Goal: Task Accomplishment & Management: Use online tool/utility

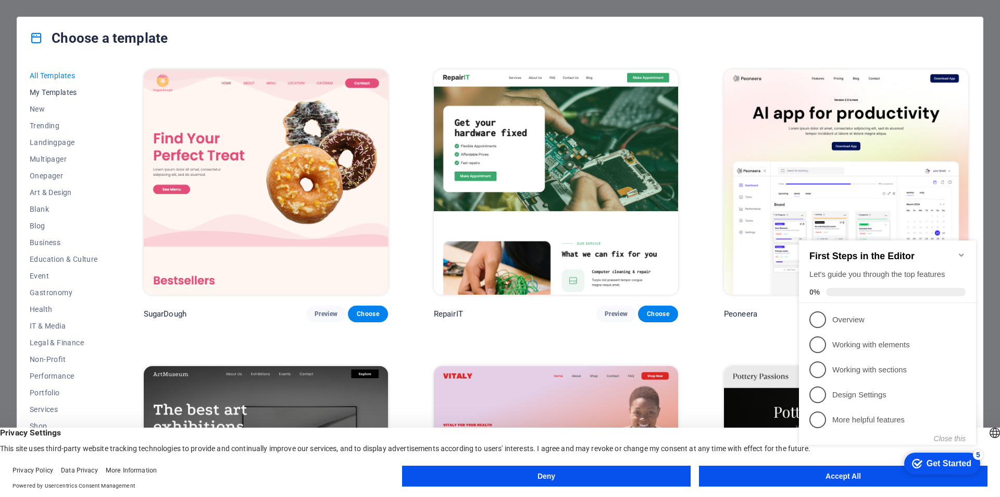
click at [49, 90] on span "My Templates" at bounding box center [64, 92] width 68 height 8
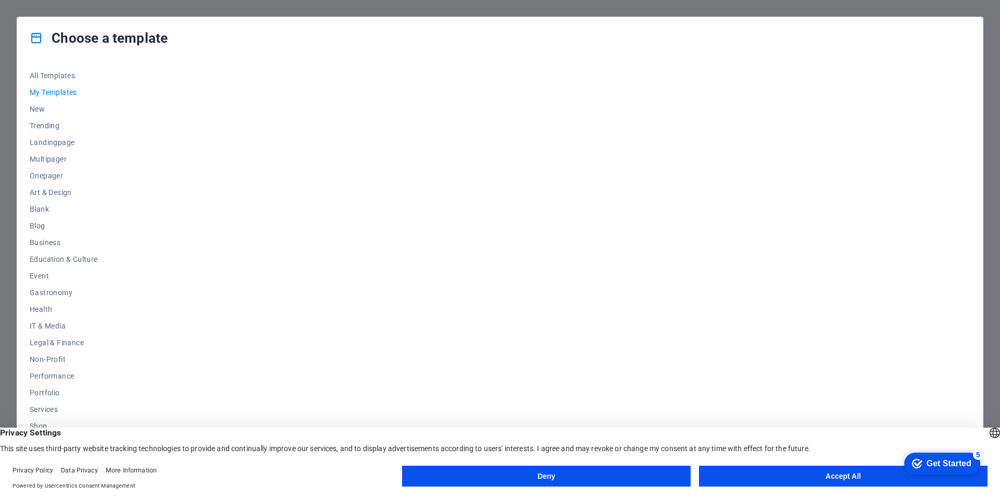
click at [764, 476] on button "Accept All" at bounding box center [843, 475] width 289 height 21
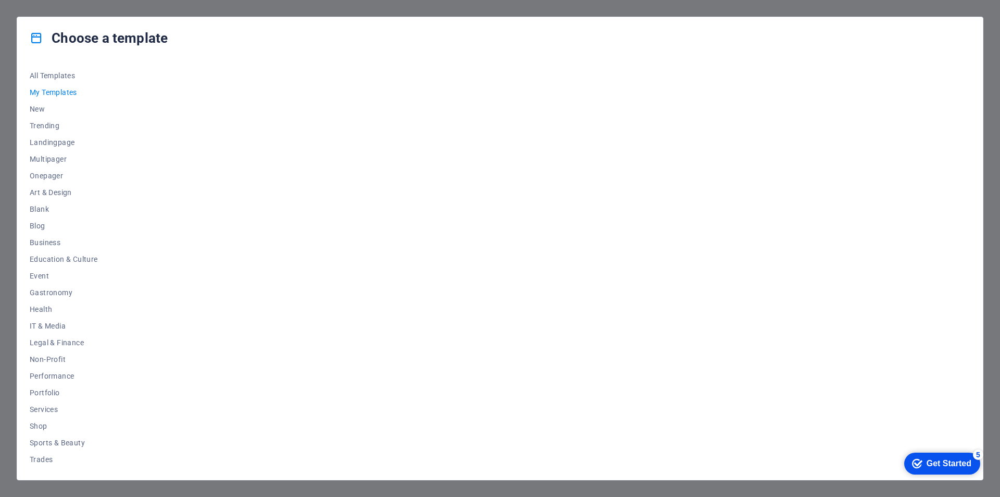
click at [954, 468] on div "checkmark Get Started 5" at bounding box center [942, 463] width 76 height 22
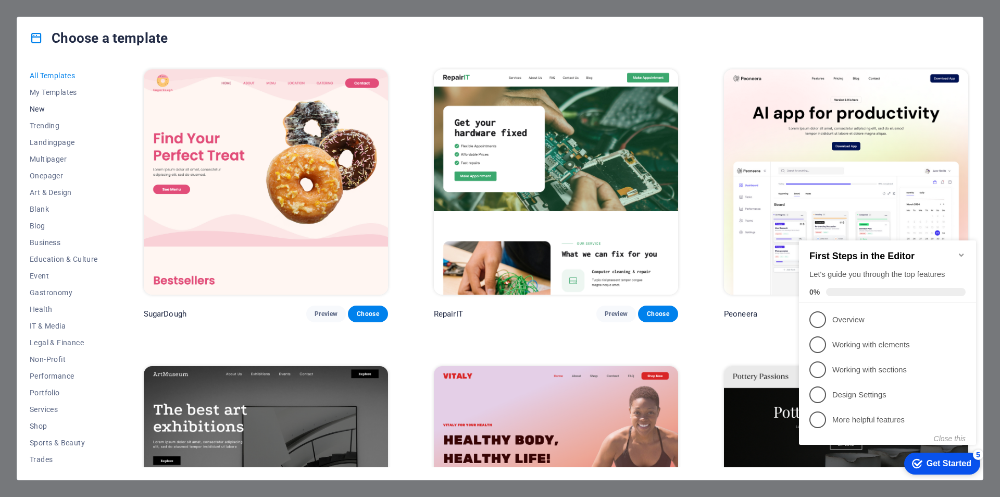
click at [33, 103] on button "New" at bounding box center [64, 109] width 68 height 17
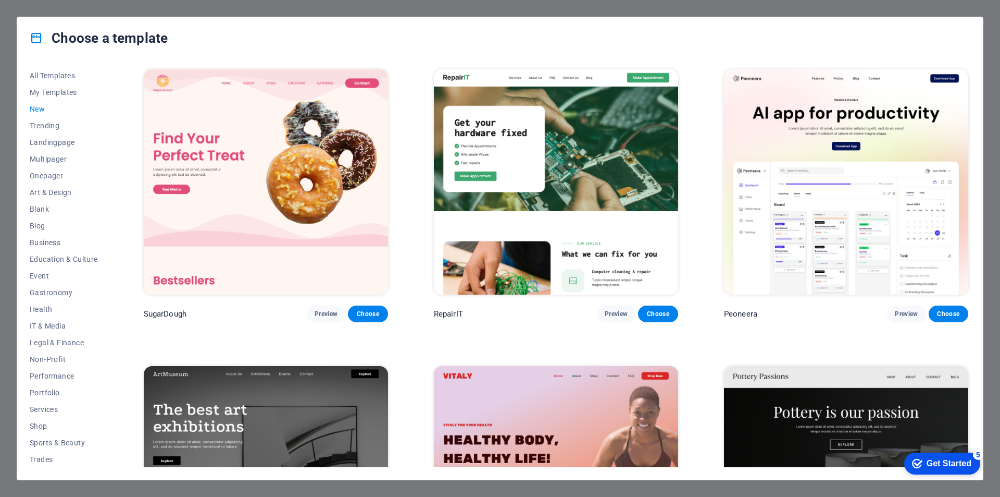
click at [38, 107] on span "New" at bounding box center [64, 109] width 68 height 8
click at [36, 117] on button "Trending" at bounding box center [64, 125] width 68 height 17
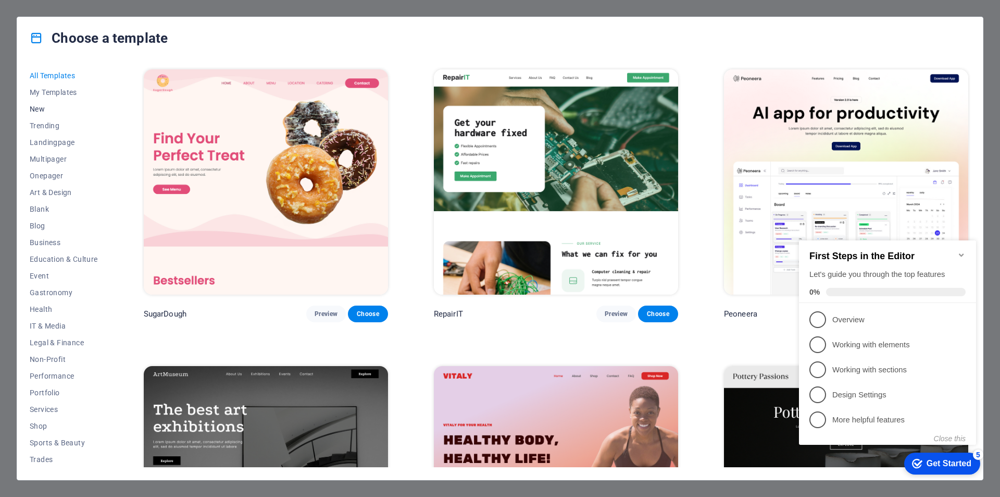
click at [34, 111] on span "New" at bounding box center [64, 109] width 68 height 8
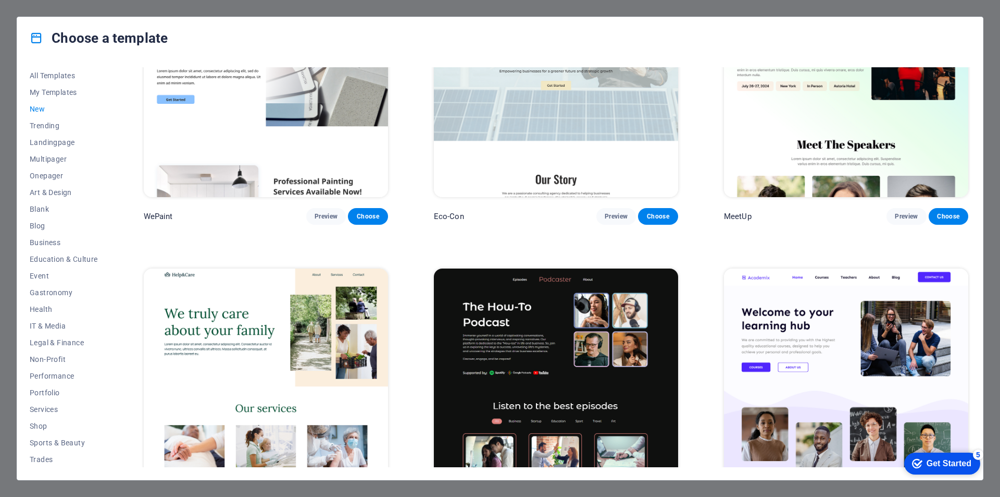
scroll to position [1331, 0]
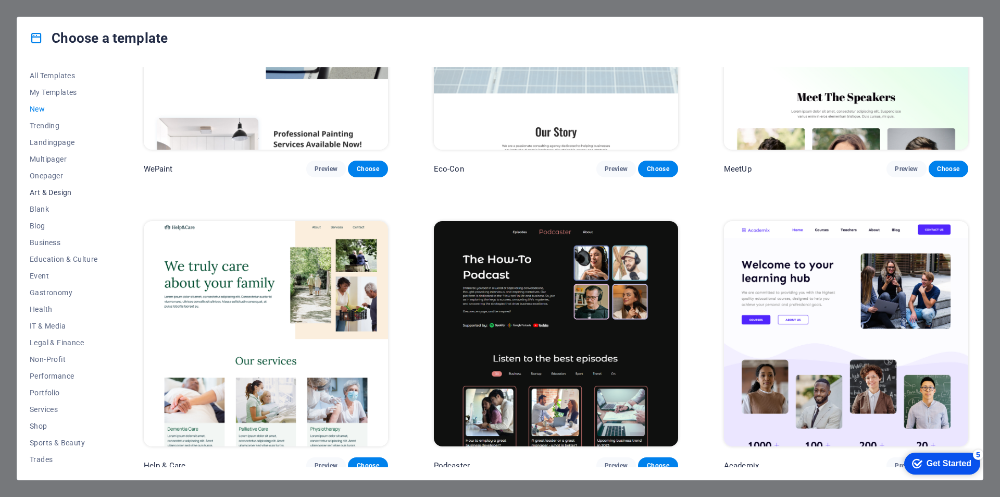
click at [45, 193] on span "Art & Design" at bounding box center [64, 192] width 68 height 8
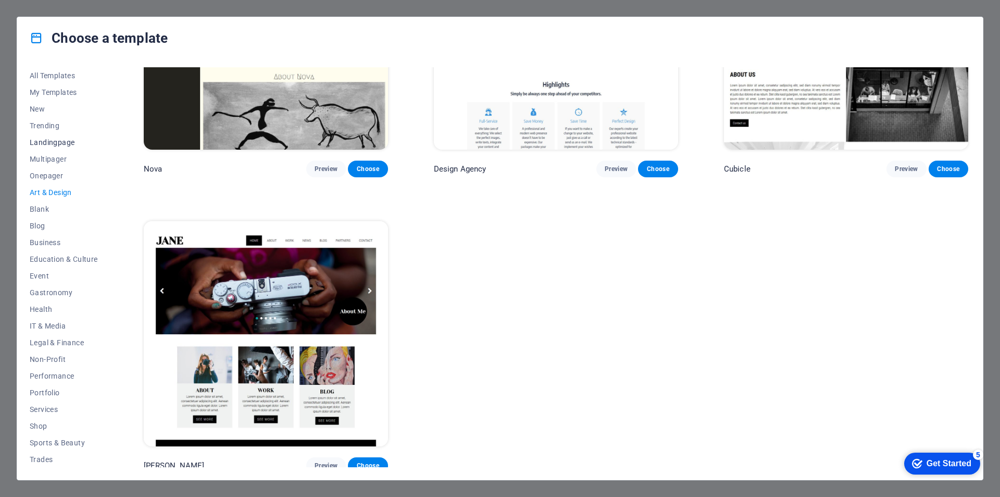
click at [48, 141] on span "Landingpage" at bounding box center [64, 142] width 68 height 8
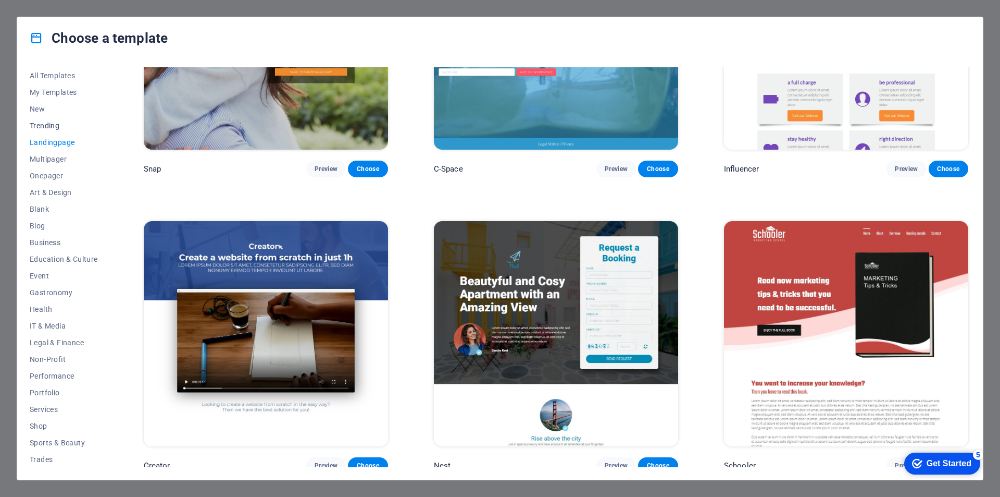
click at [48, 127] on span "Trending" at bounding box center [64, 125] width 68 height 8
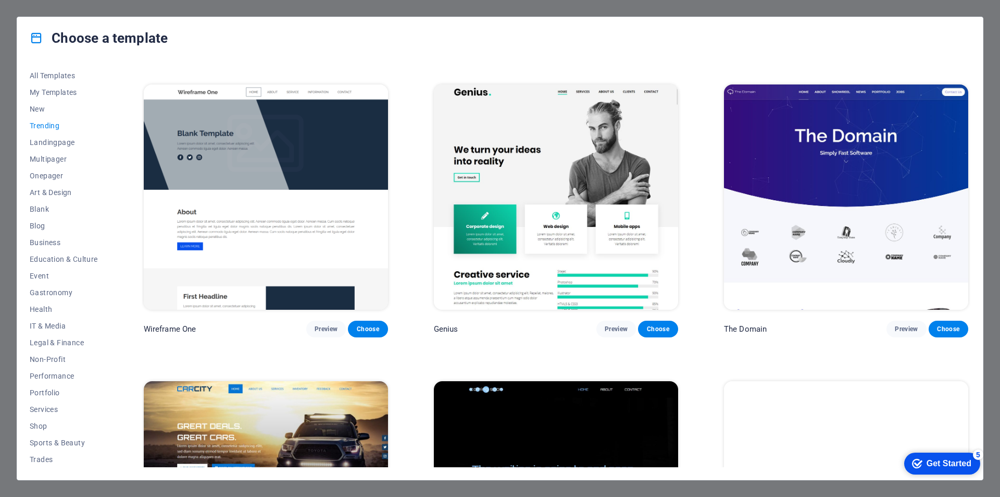
scroll to position [1071, 0]
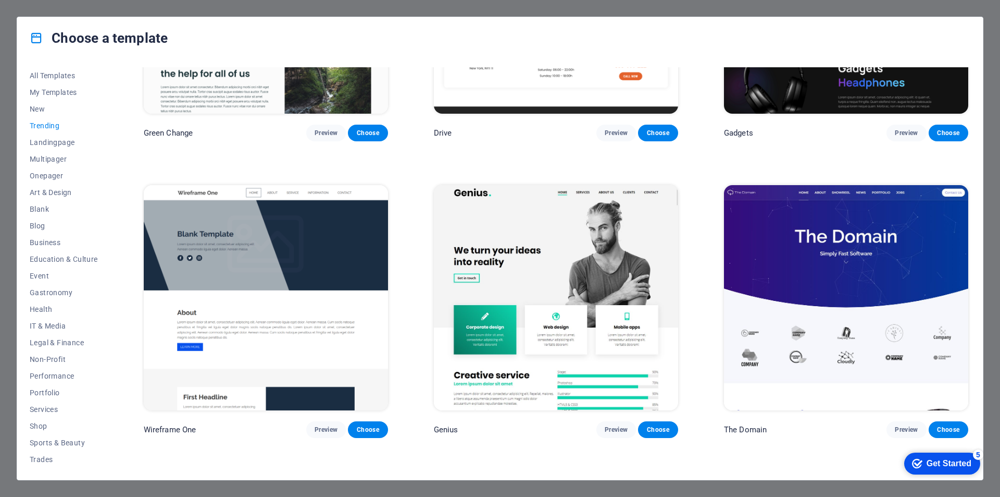
click at [839, 295] on img at bounding box center [846, 297] width 244 height 225
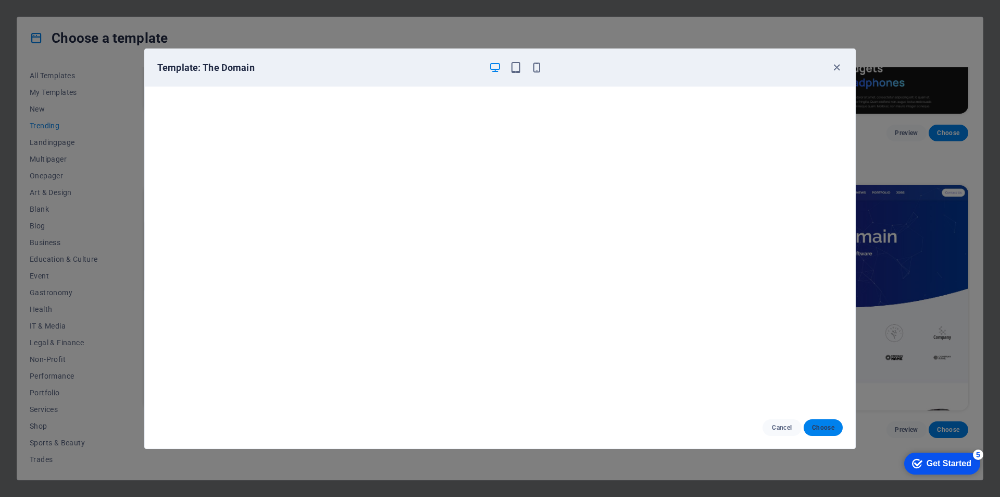
click at [834, 431] on span "Choose" at bounding box center [823, 427] width 22 height 8
